Goal: Task Accomplishment & Management: Manage account settings

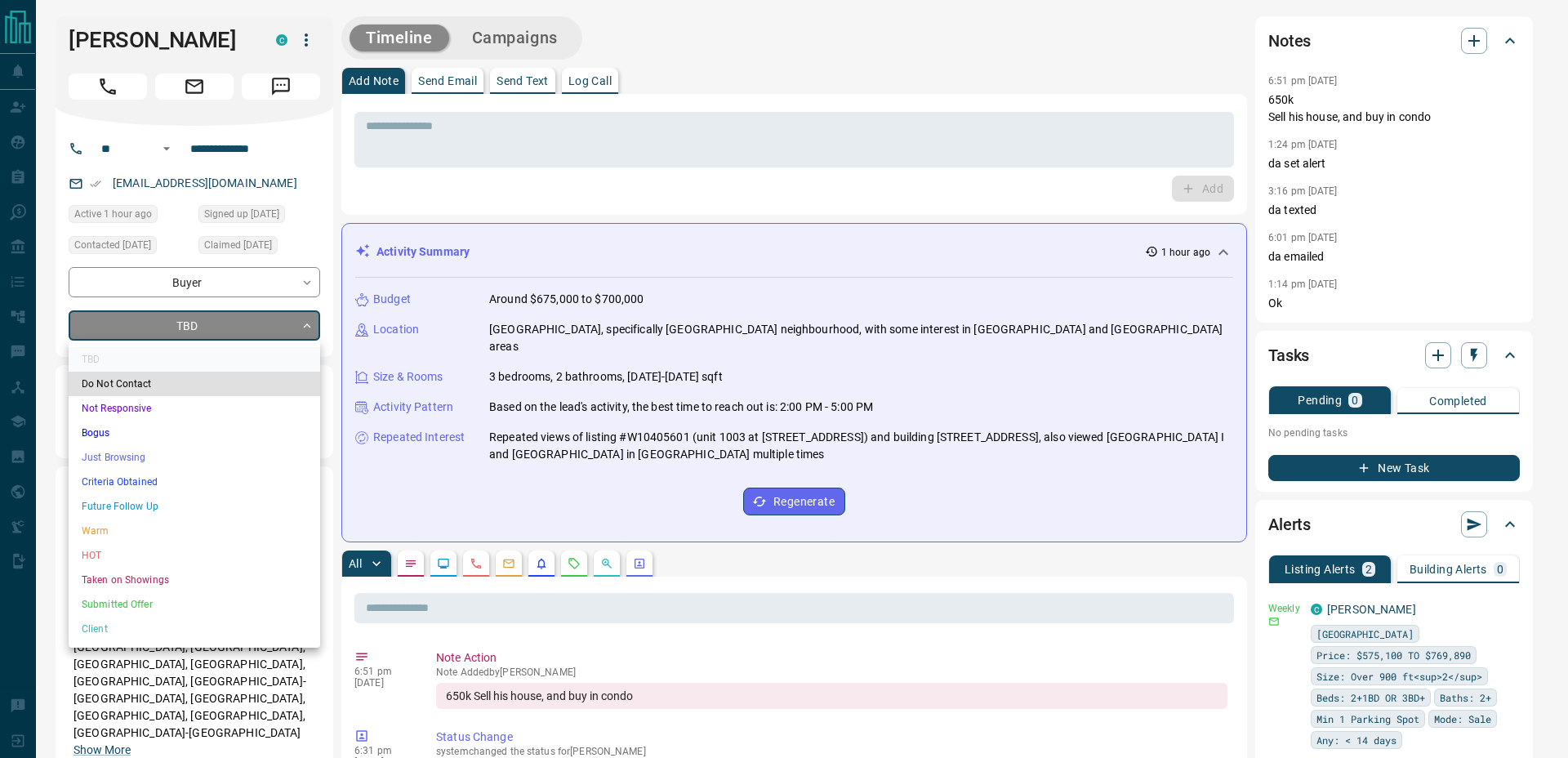
click at [156, 487] on li "Criteria Obtained" at bounding box center [194, 481] width 251 height 24
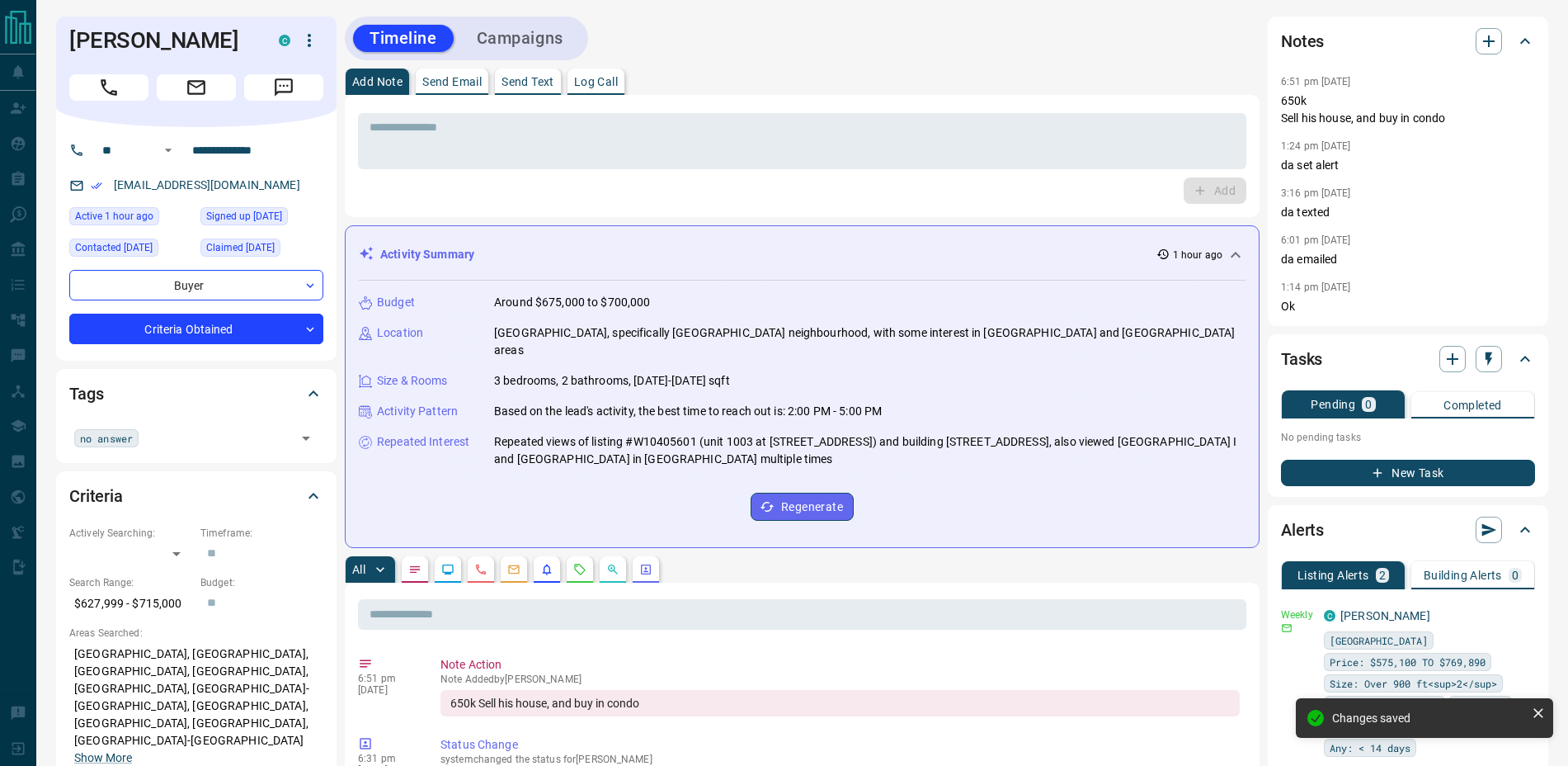
type input "*"
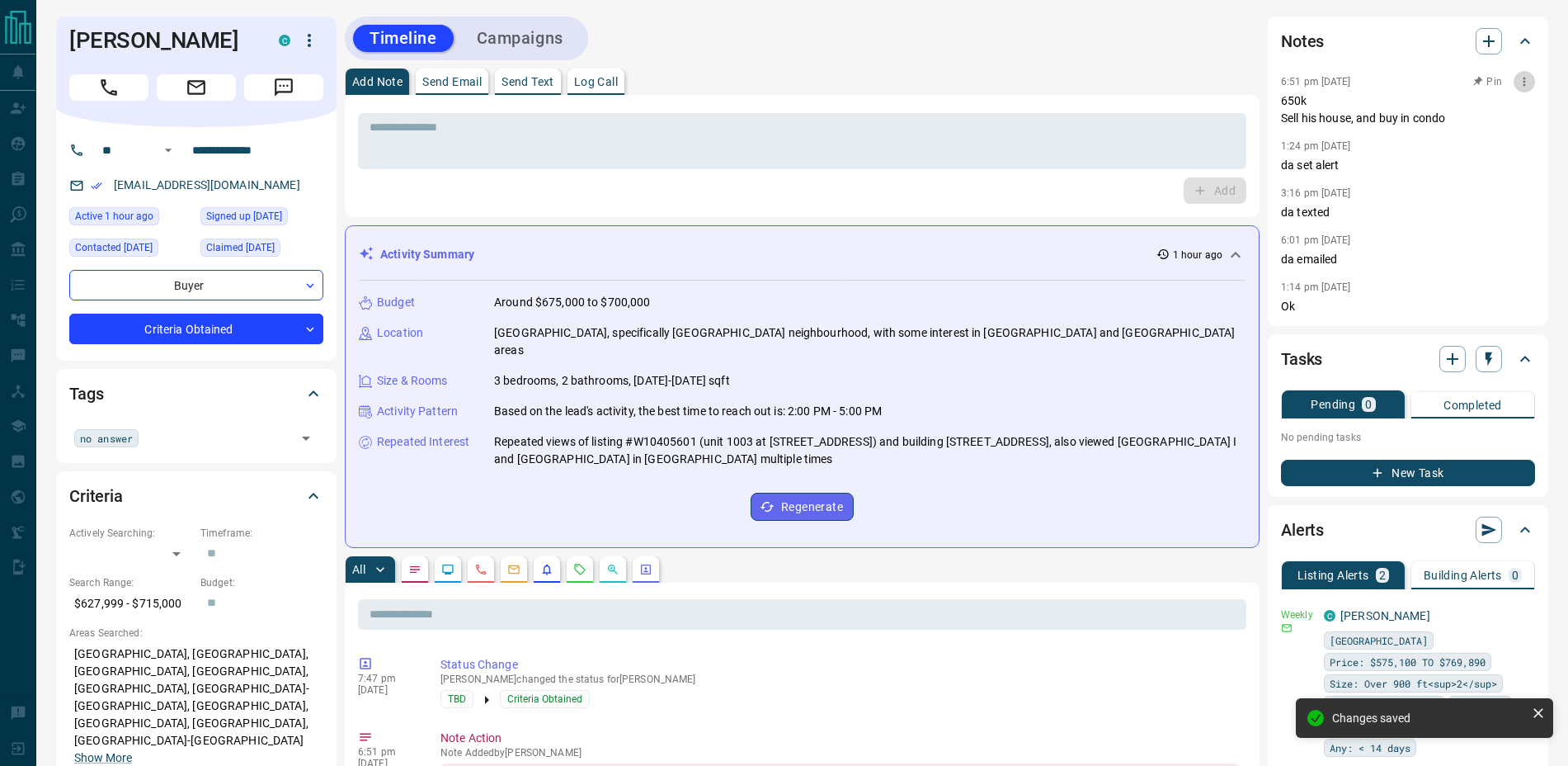
click at [1523, 82] on icon "button" at bounding box center [1524, 81] width 13 height 13
click at [1512, 112] on li "Edit" at bounding box center [1499, 111] width 73 height 25
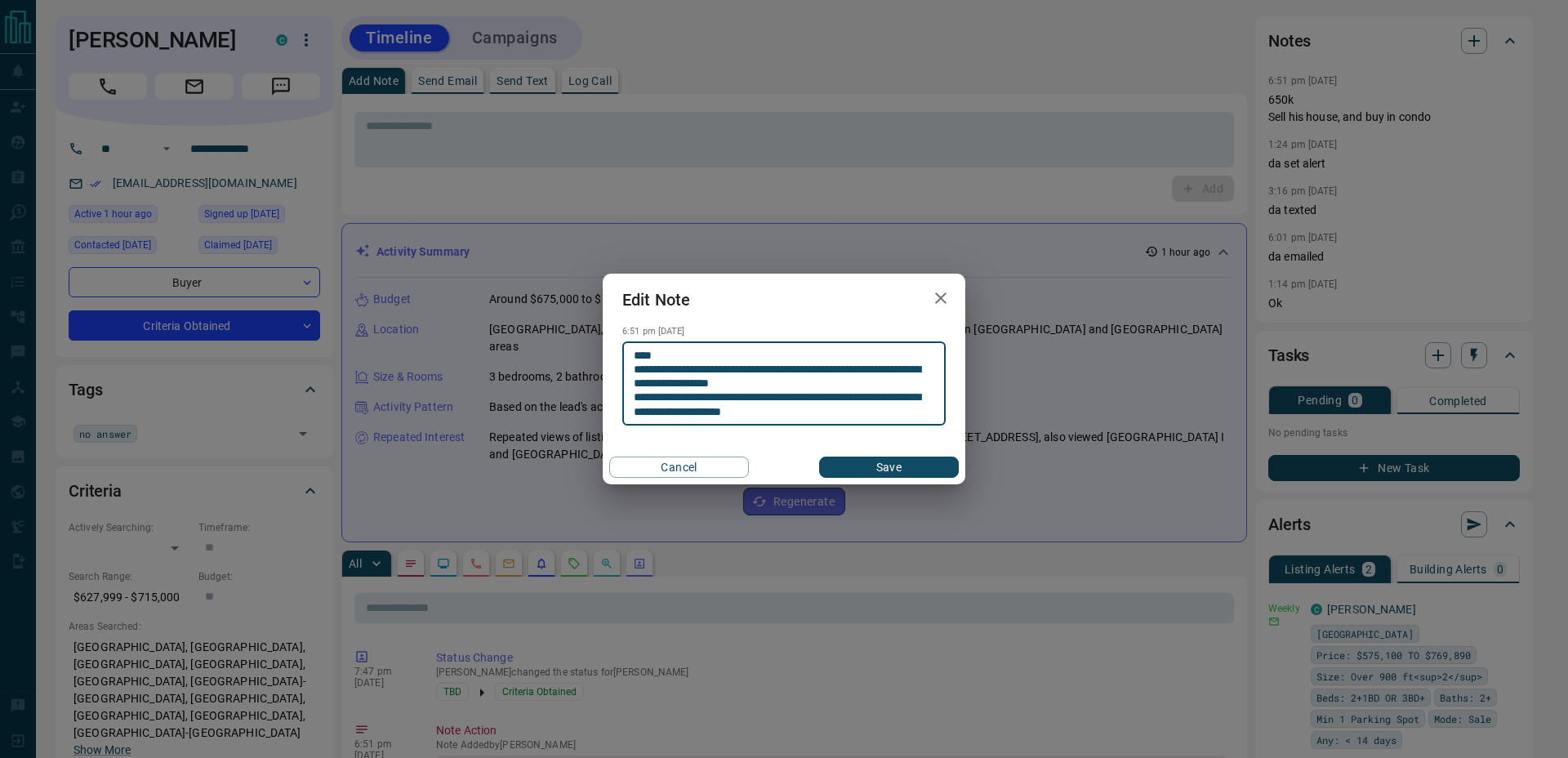
type textarea "**********"
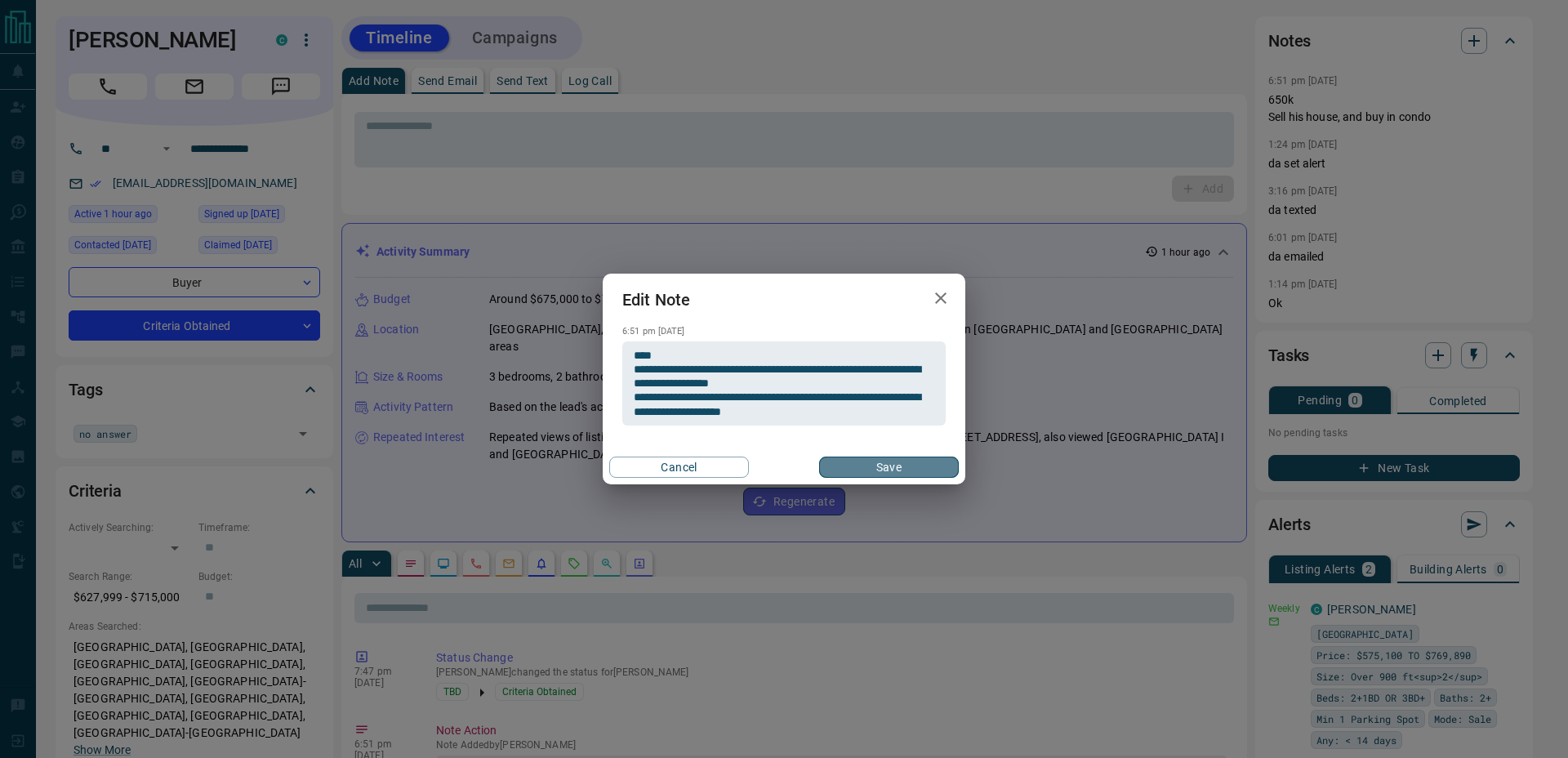
click at [893, 463] on button "Save" at bounding box center [889, 467] width 140 height 21
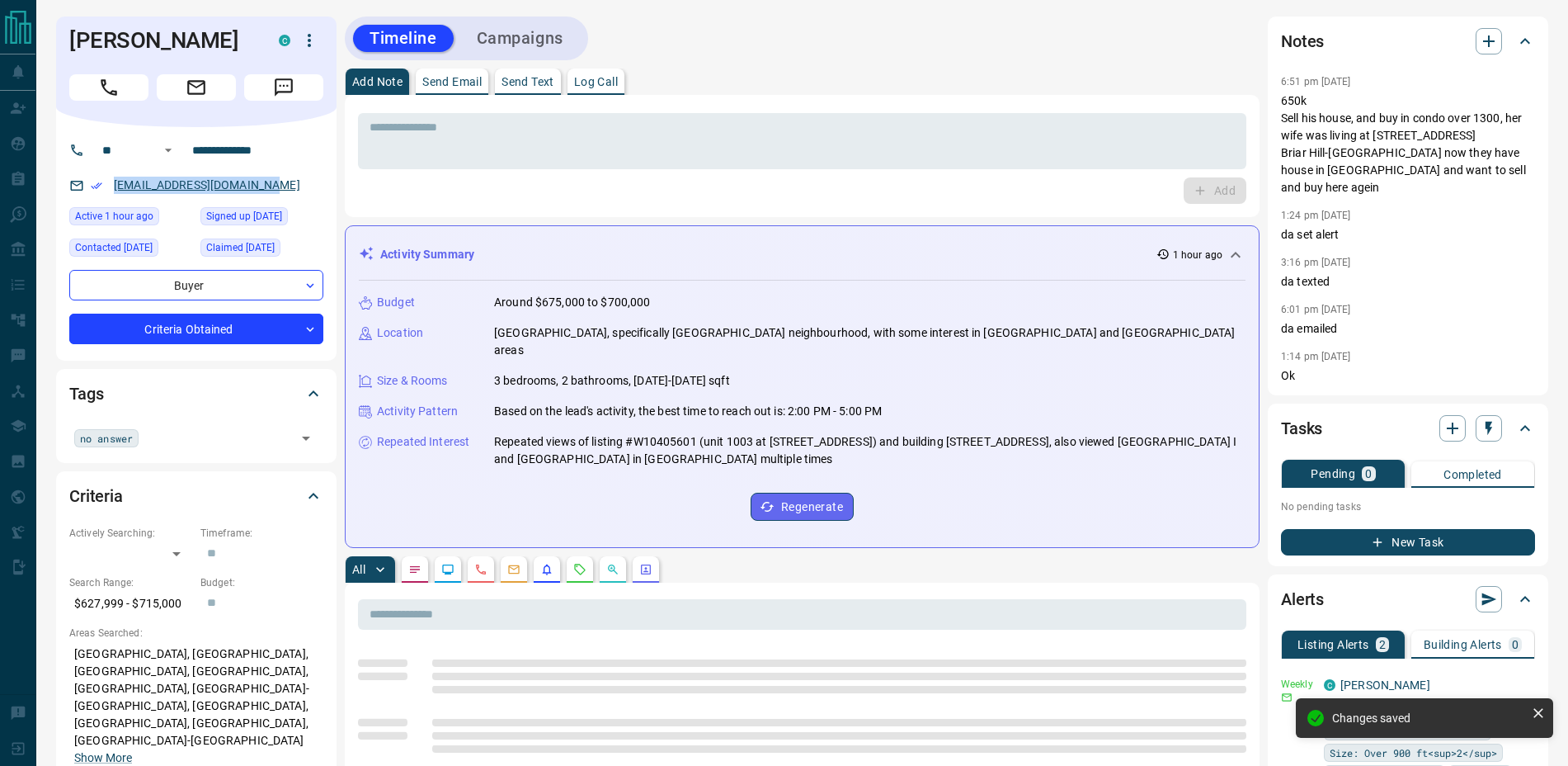
drag, startPoint x: 278, startPoint y: 180, endPoint x: 117, endPoint y: 180, distance: 161.0
click at [117, 180] on div "[EMAIL_ADDRESS][DOMAIN_NAME]" at bounding box center [196, 185] width 254 height 27
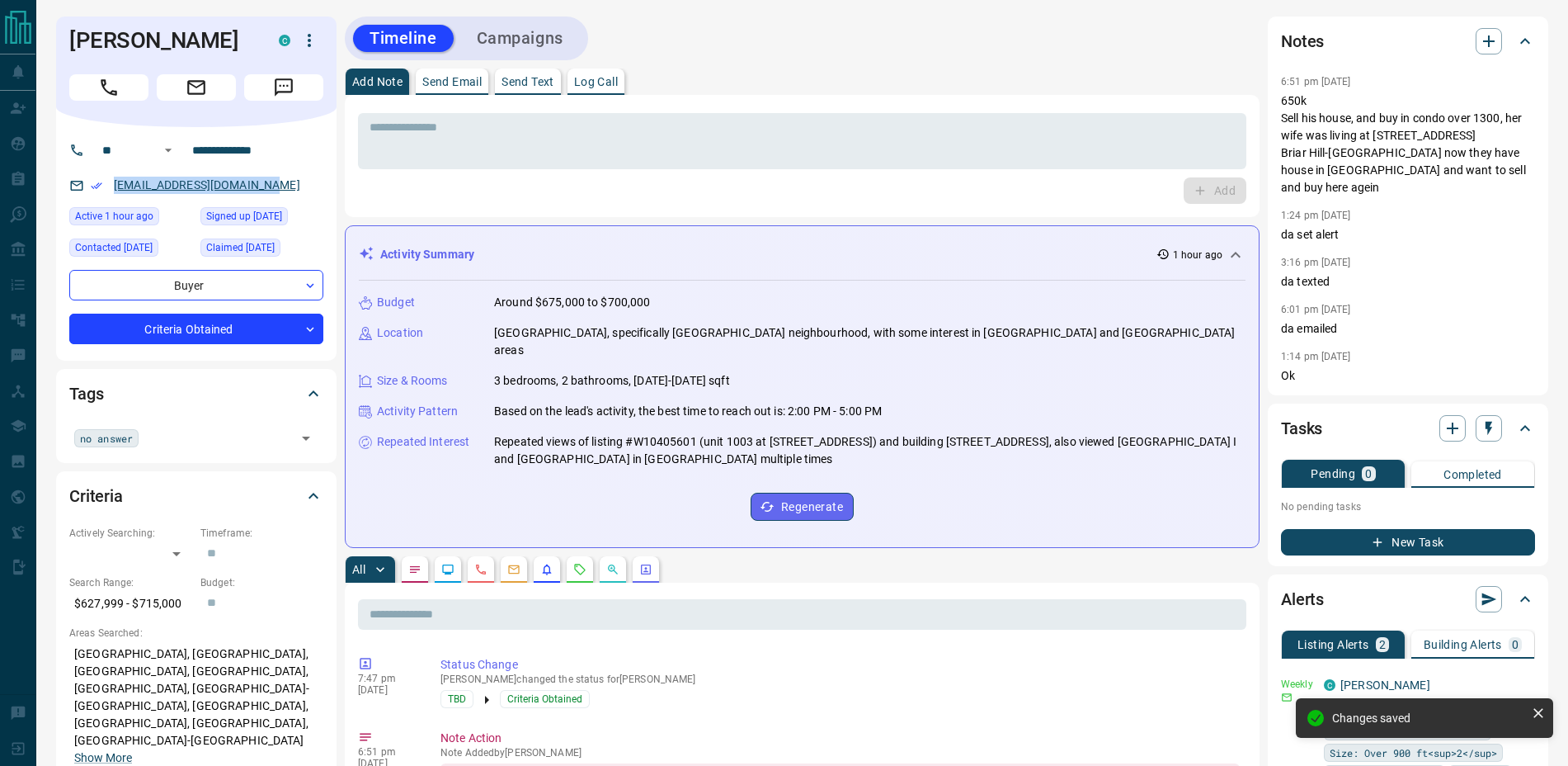
copy link "[EMAIL_ADDRESS][DOMAIN_NAME]"
